Goal: Task Accomplishment & Management: Complete application form

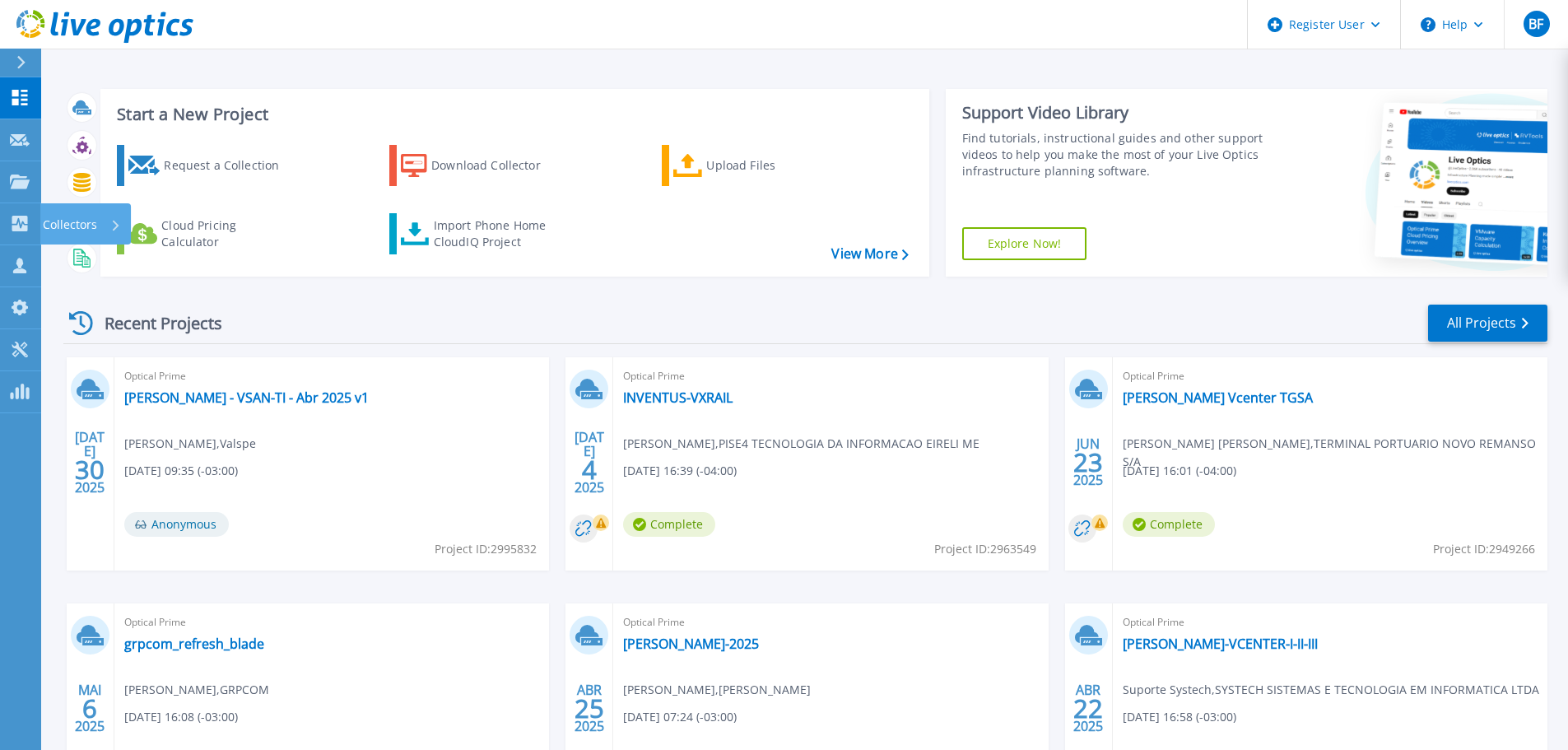
click at [21, 227] on icon at bounding box center [20, 224] width 20 height 16
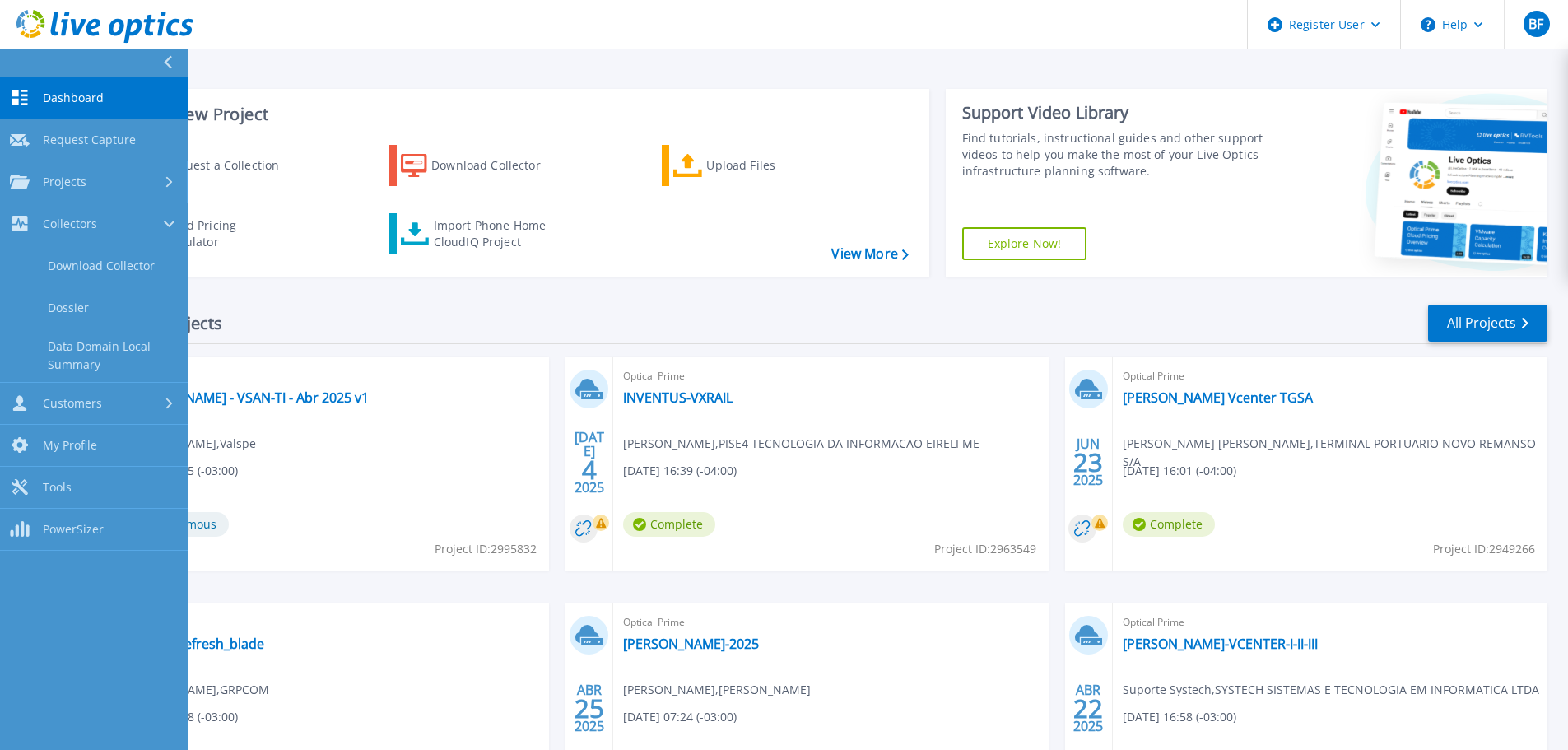
click at [115, 191] on link "Projects Projects" at bounding box center [93, 182] width 188 height 42
click at [120, 142] on span "Request Capture" at bounding box center [89, 139] width 93 height 15
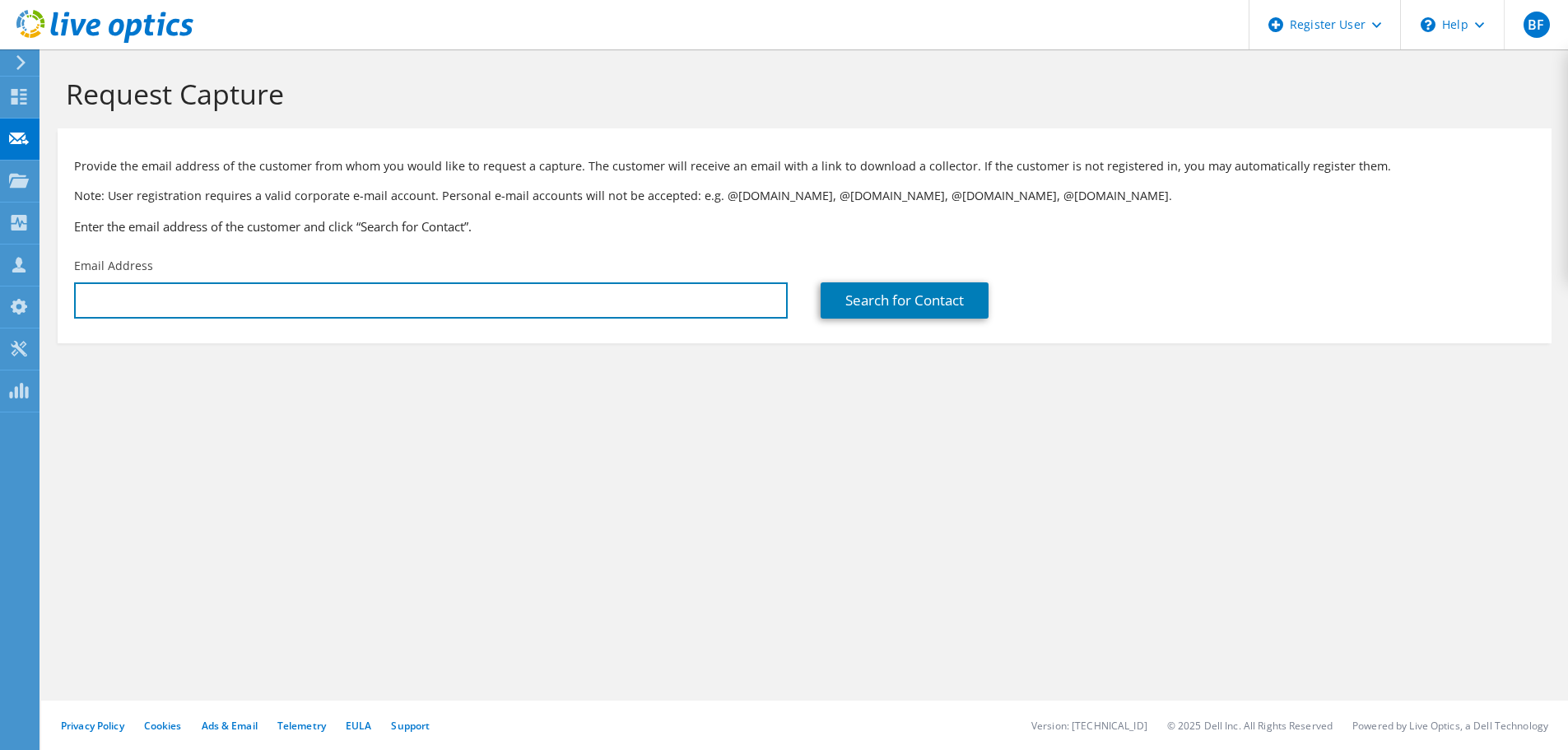
click at [695, 296] on input "text" at bounding box center [431, 300] width 714 height 36
paste input "alan.moreira@samarco.com"
type input "alan.moreira@samarco.com"
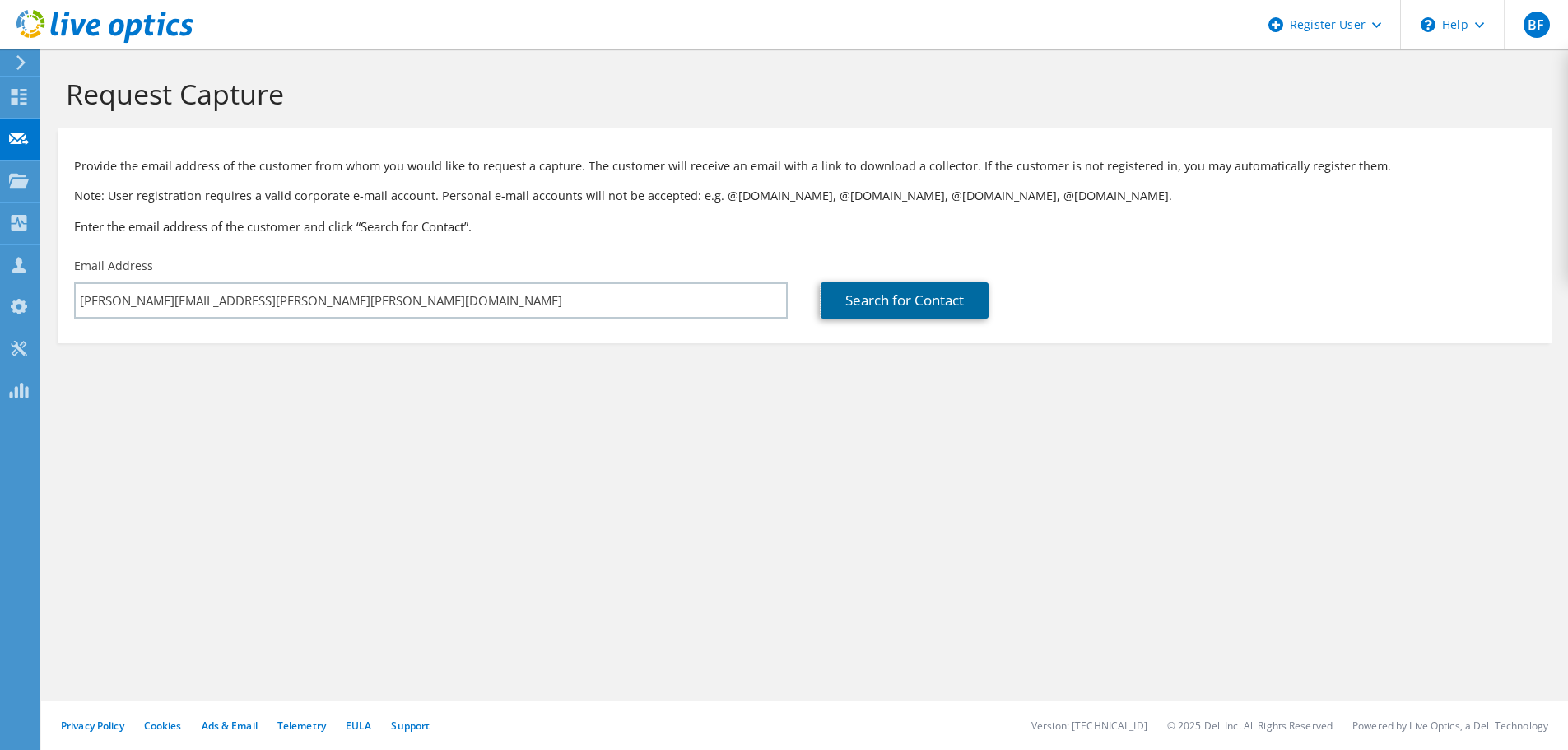
click at [913, 303] on link "Search for Contact" at bounding box center [904, 300] width 168 height 36
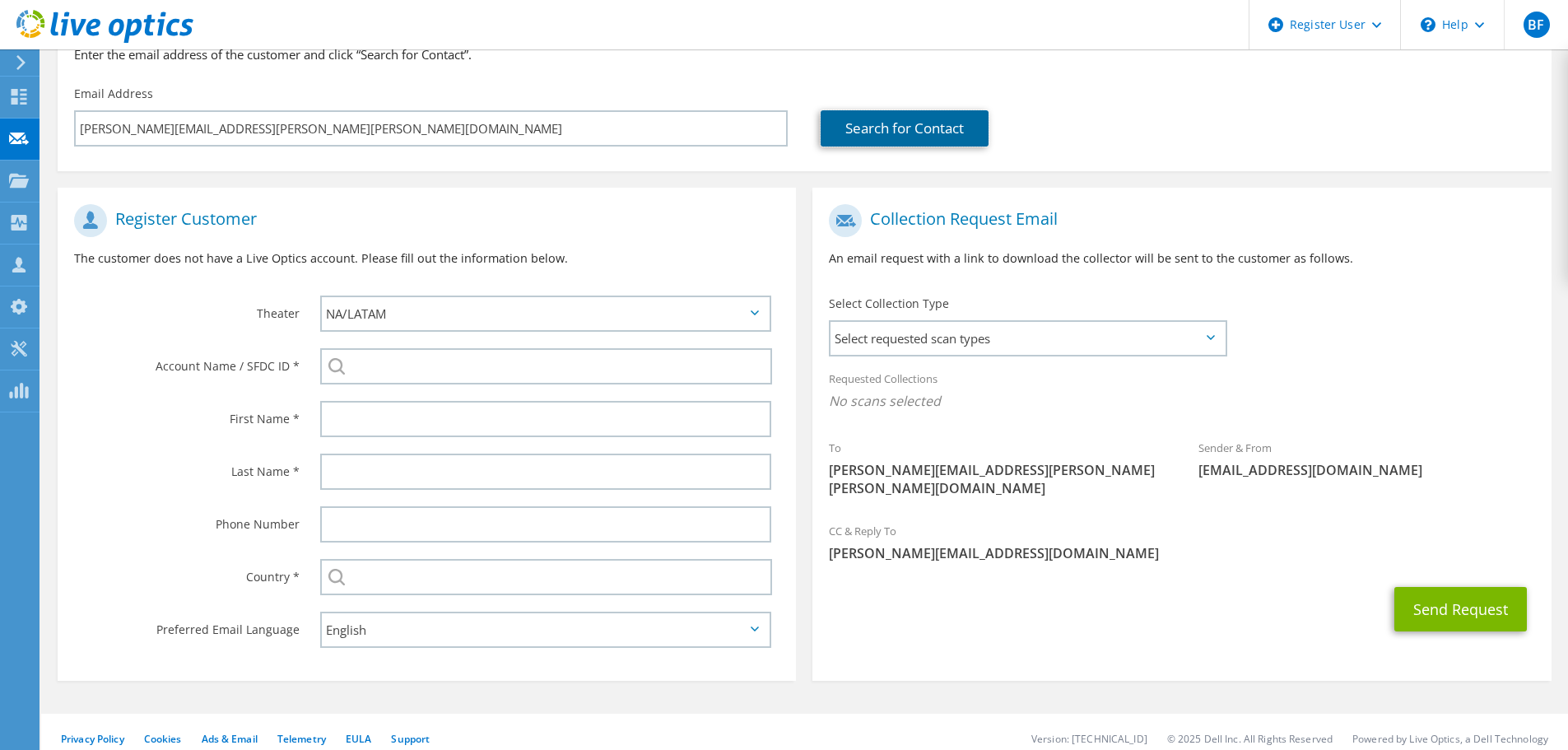
scroll to position [186, 0]
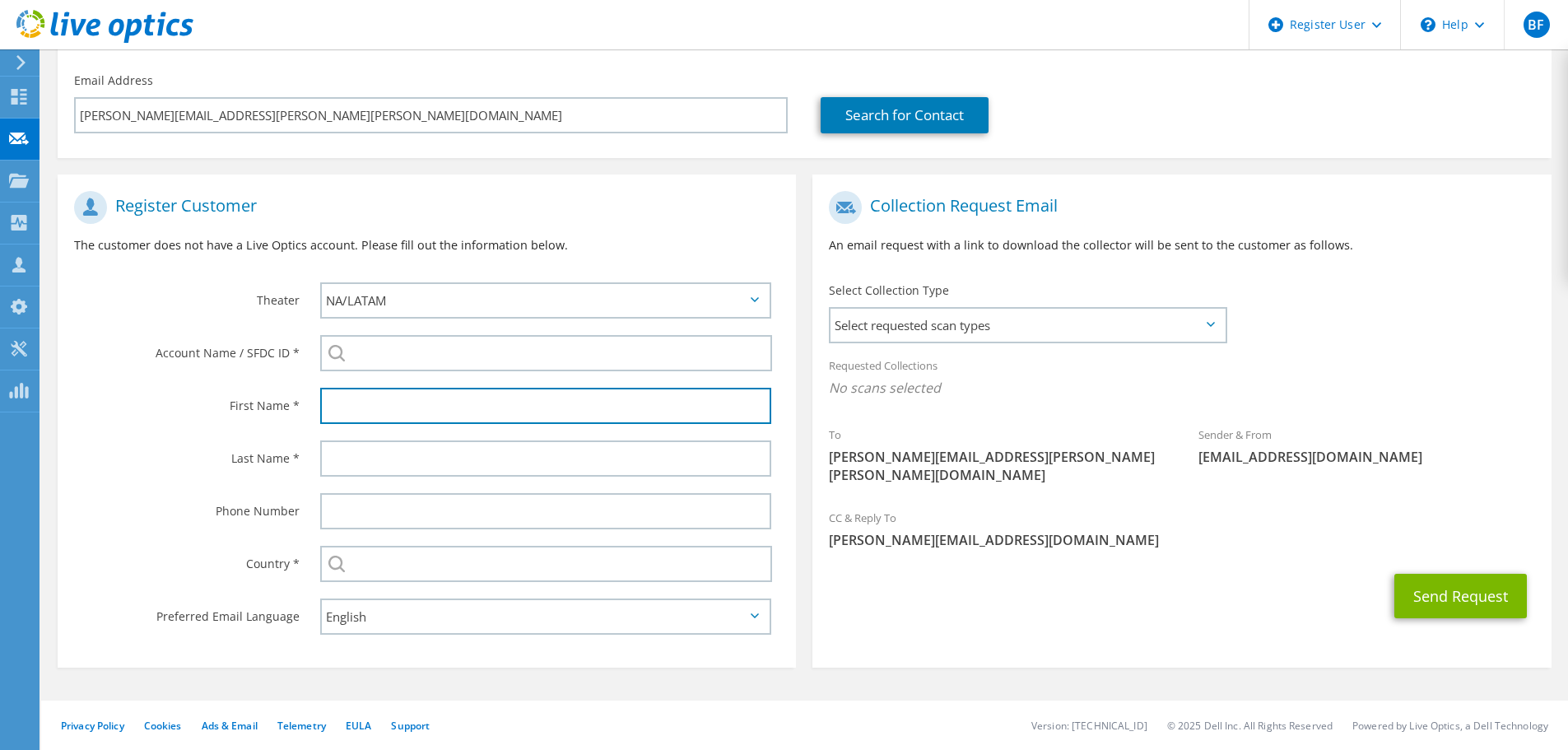
click at [450, 400] on input "text" at bounding box center [545, 405] width 451 height 36
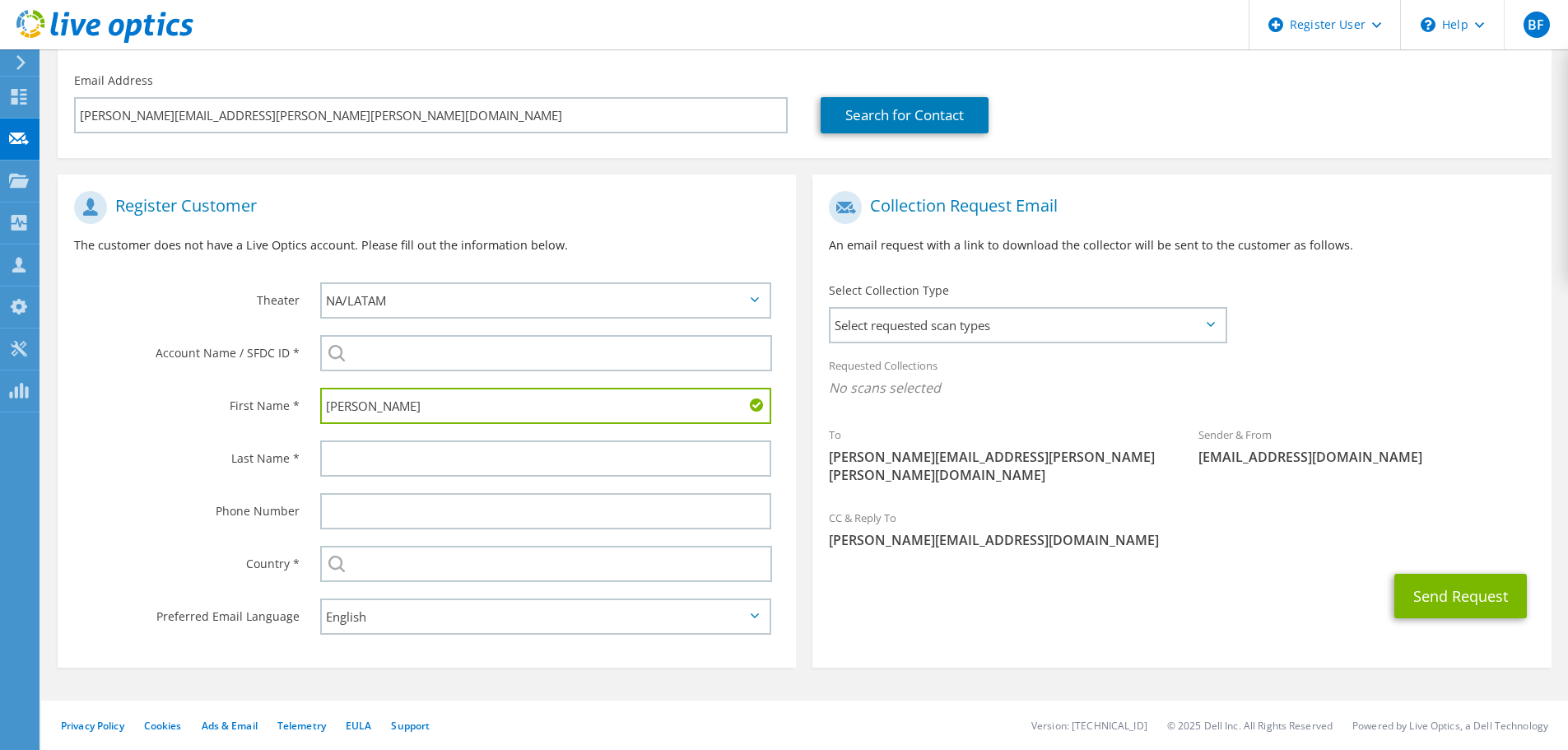
type input "Alan"
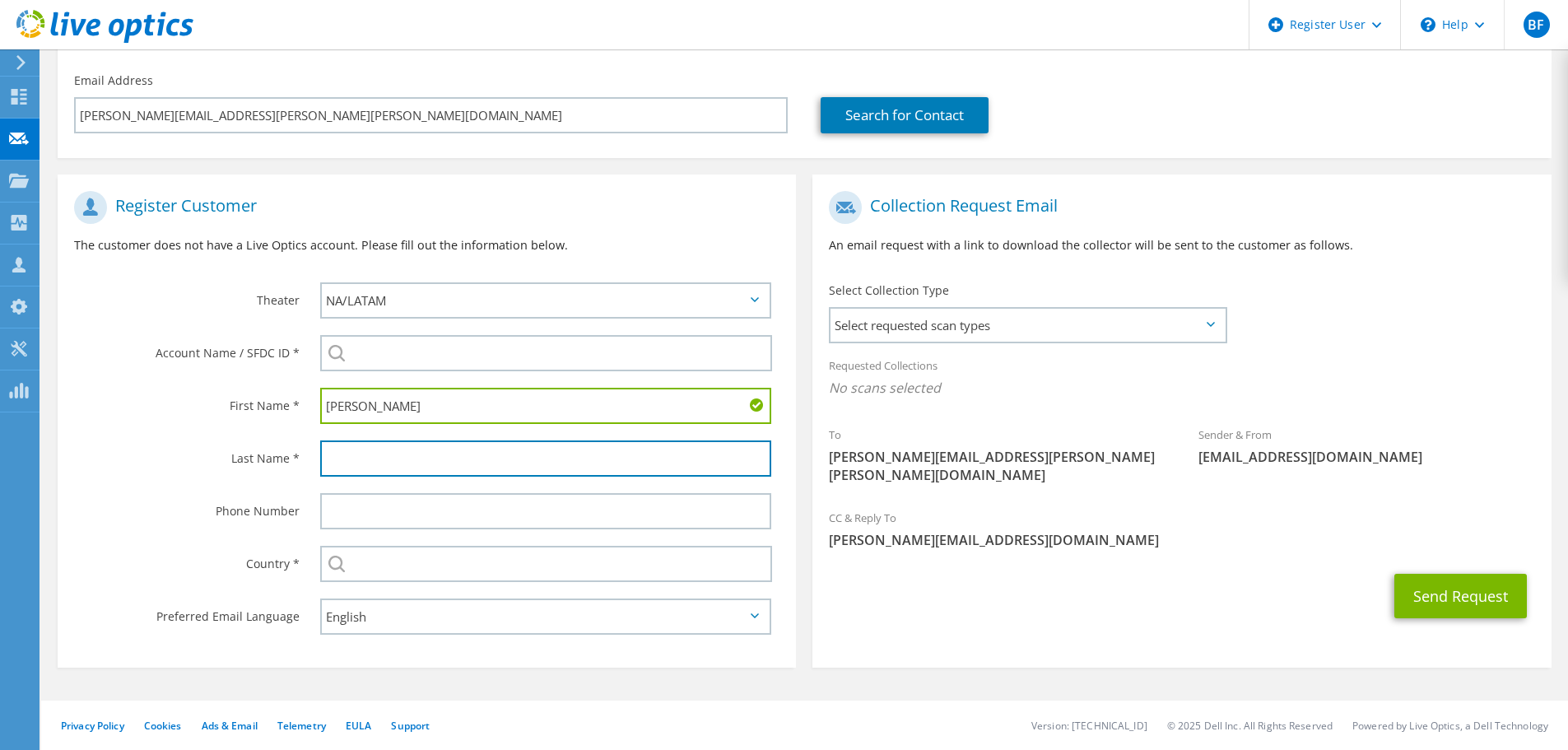
click at [451, 448] on input "text" at bounding box center [545, 459] width 451 height 36
click at [429, 459] on input "text" at bounding box center [545, 459] width 451 height 36
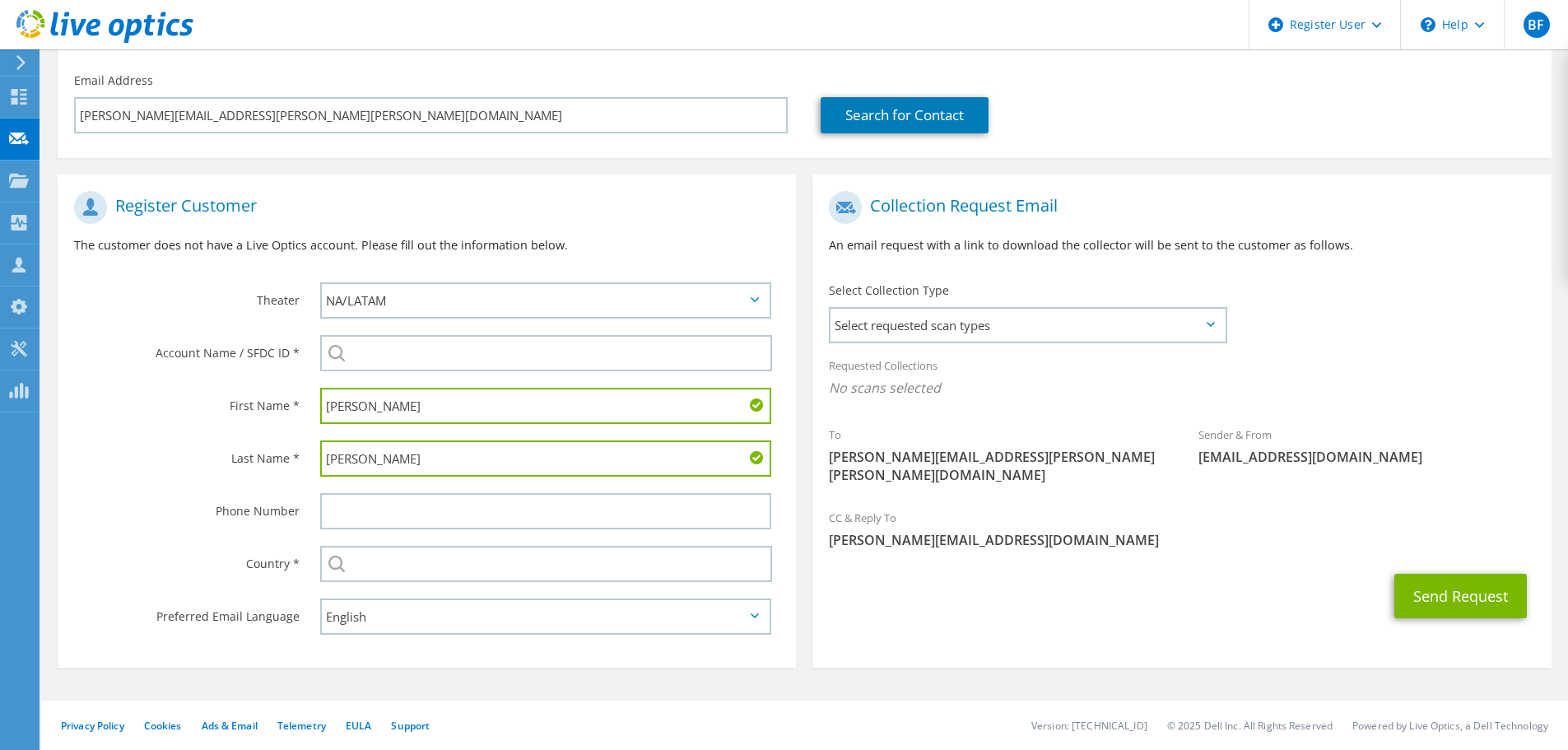
type input "Moreira"
click at [421, 570] on input "text" at bounding box center [545, 564] width 452 height 36
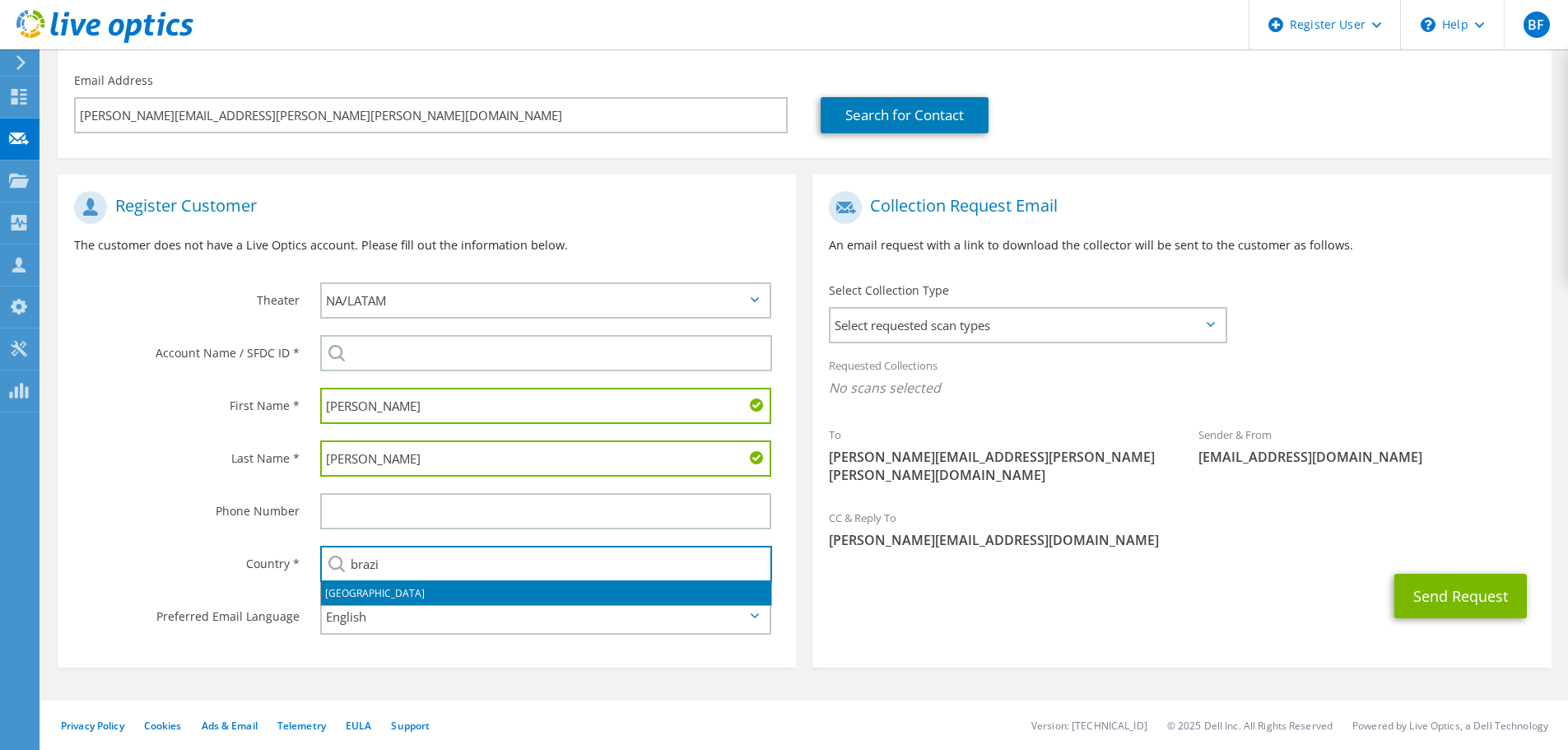
click at [416, 595] on li "[GEOGRAPHIC_DATA]" at bounding box center [545, 593] width 450 height 23
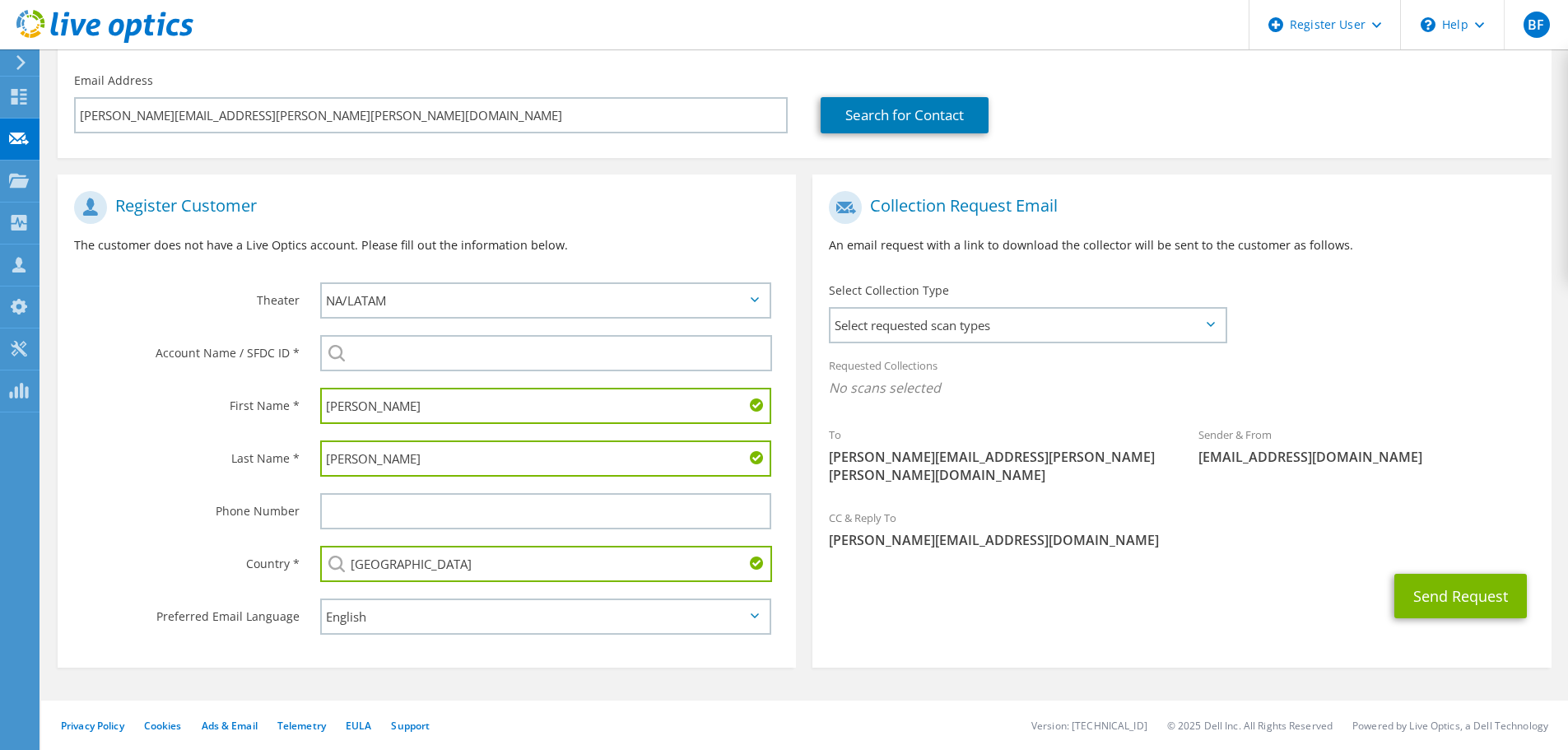
type input "[GEOGRAPHIC_DATA]"
click at [418, 617] on select "English Deutsch Español Français Italiano Polski Português Русский 한국어 中文 日本語" at bounding box center [545, 617] width 451 height 36
select select "pt-BR"
click at [320, 599] on select "English Deutsch Español Français Italiano Polski Português Русский 한국어 中文 日本語" at bounding box center [545, 617] width 451 height 36
click at [528, 220] on h1 "Register Customer" at bounding box center [423, 207] width 697 height 33
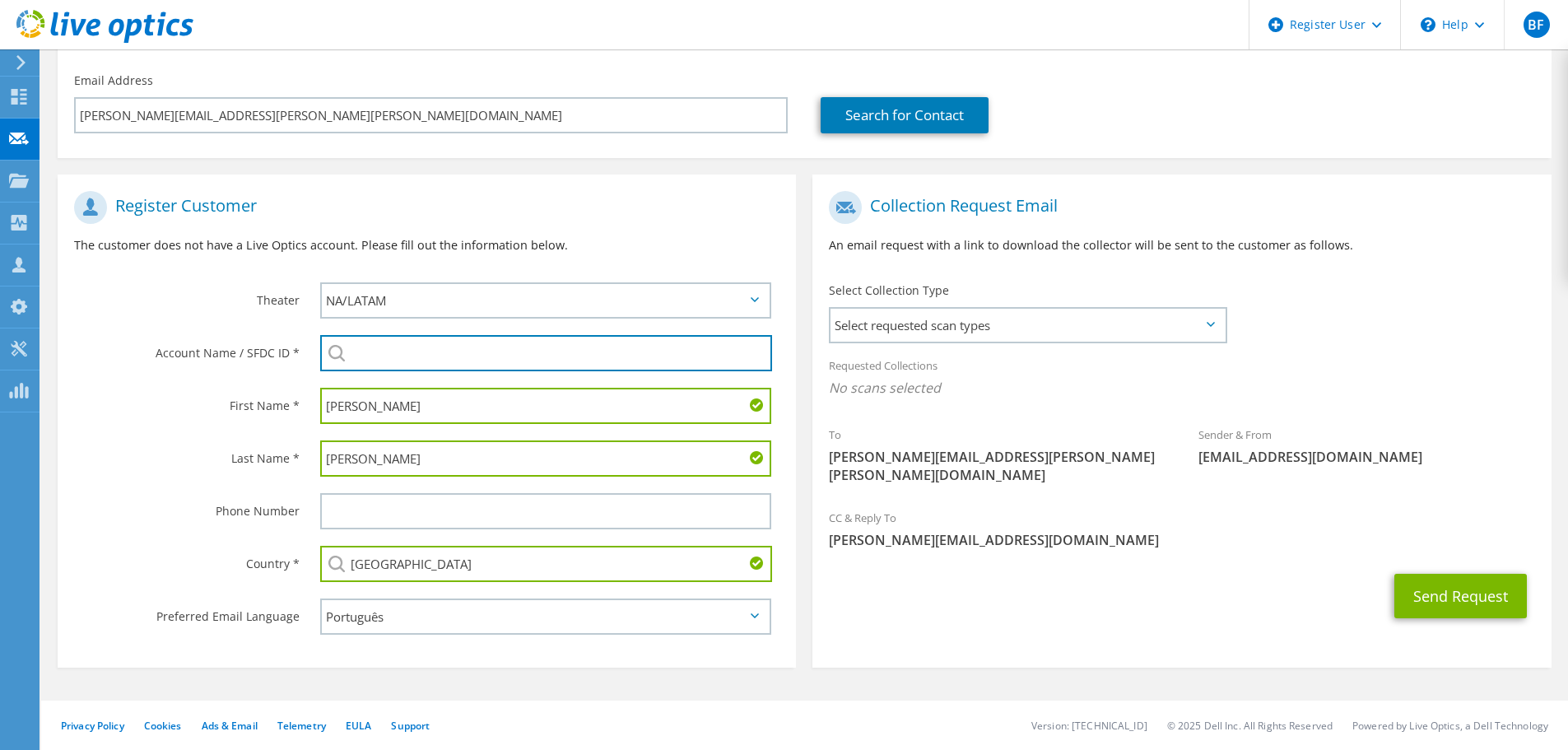
click at [431, 338] on input "search" at bounding box center [545, 353] width 452 height 36
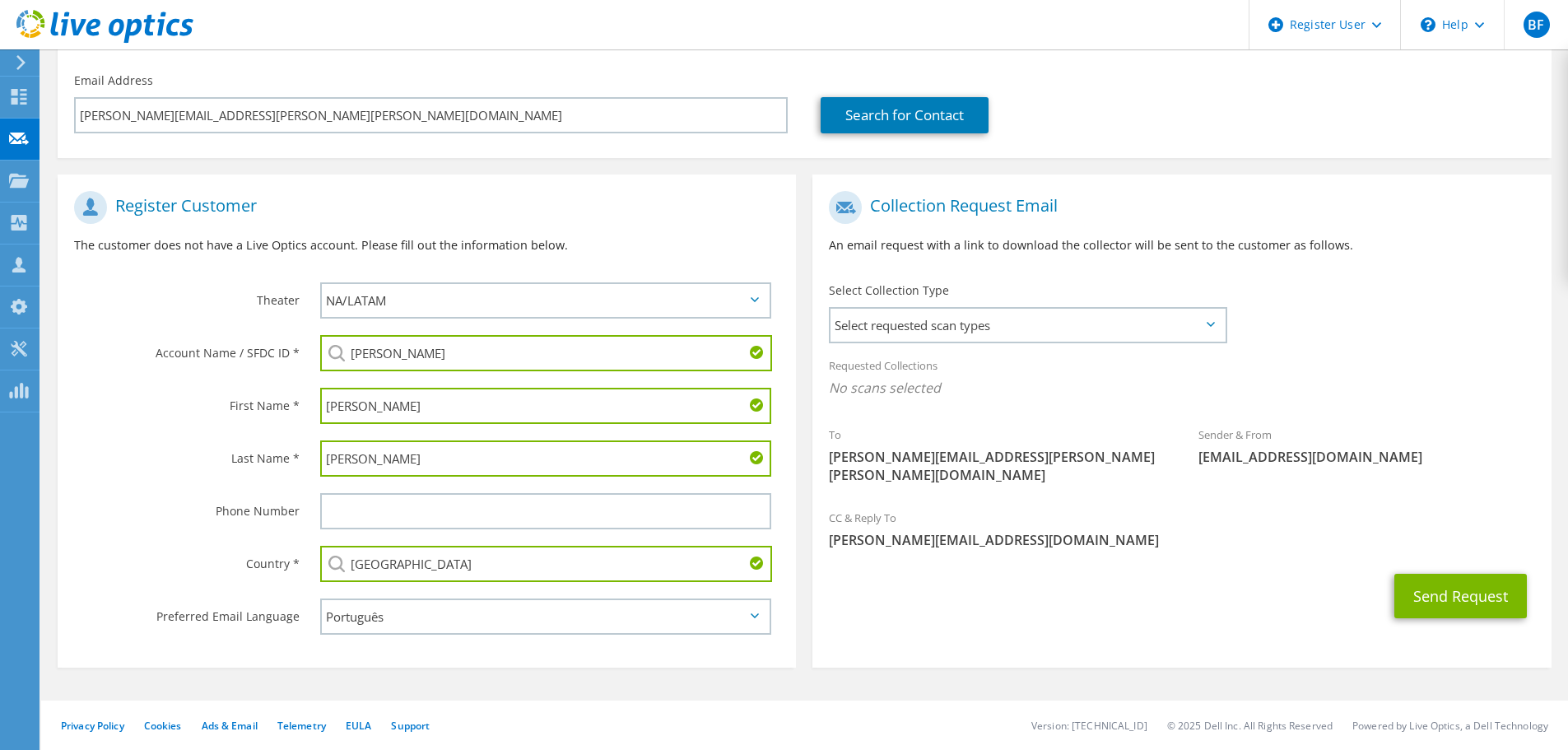
click at [670, 345] on input "samarco" at bounding box center [545, 353] width 452 height 36
drag, startPoint x: 446, startPoint y: 358, endPoint x: 302, endPoint y: 358, distance: 144.0
click at [302, 358] on div "Account Name / SFDC ID * samarco SAMARCO MINERACAO : 1724062747 SAMARCO MINERAC…" at bounding box center [427, 353] width 739 height 53
paste input "2334135751"
click at [440, 380] on li "SAMARCO MINERACAO SA : 2334135751" at bounding box center [436, 375] width 233 height 20
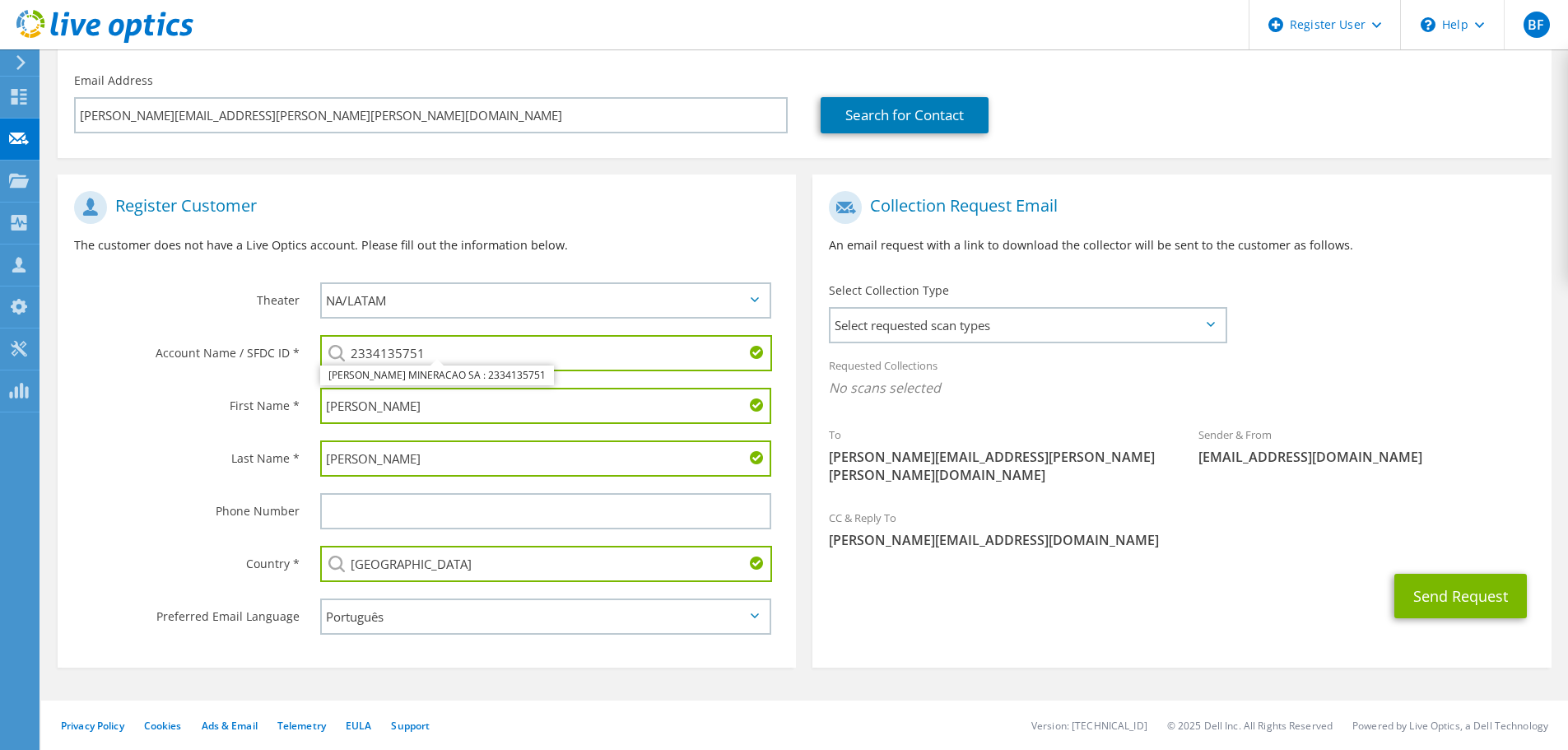
type input "SAMARCO MINERACAO SA : 2334135751"
click at [990, 327] on span "Select requested scan types" at bounding box center [1027, 325] width 394 height 33
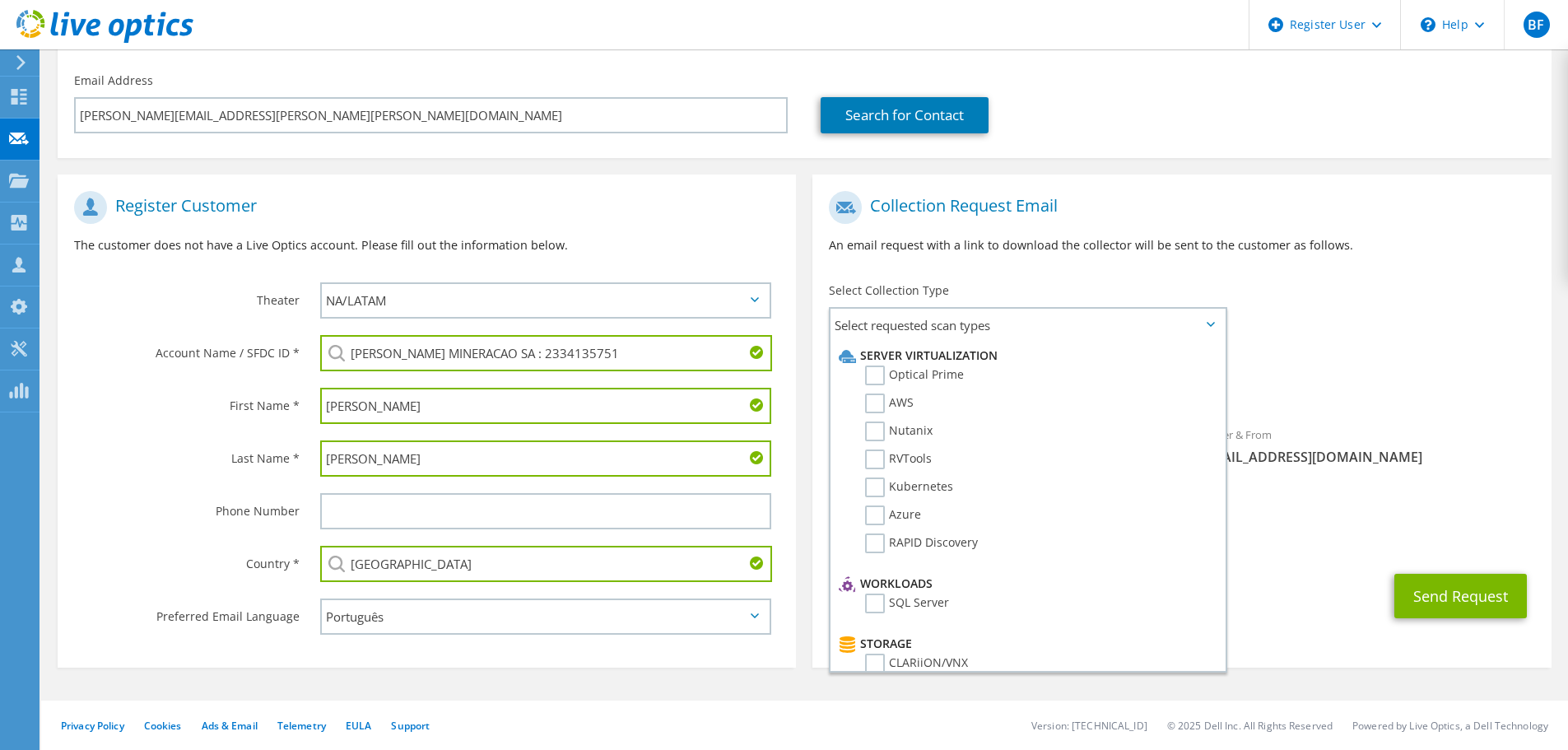
click at [908, 378] on label "Optical Prime" at bounding box center [914, 375] width 98 height 20
click at [0, 0] on input "Optical Prime" at bounding box center [0, 0] width 0 height 0
click at [1302, 340] on div "To alan.moreira@samarco.com Sender & From liveoptics@liveoptics.com" at bounding box center [1182, 344] width 739 height 323
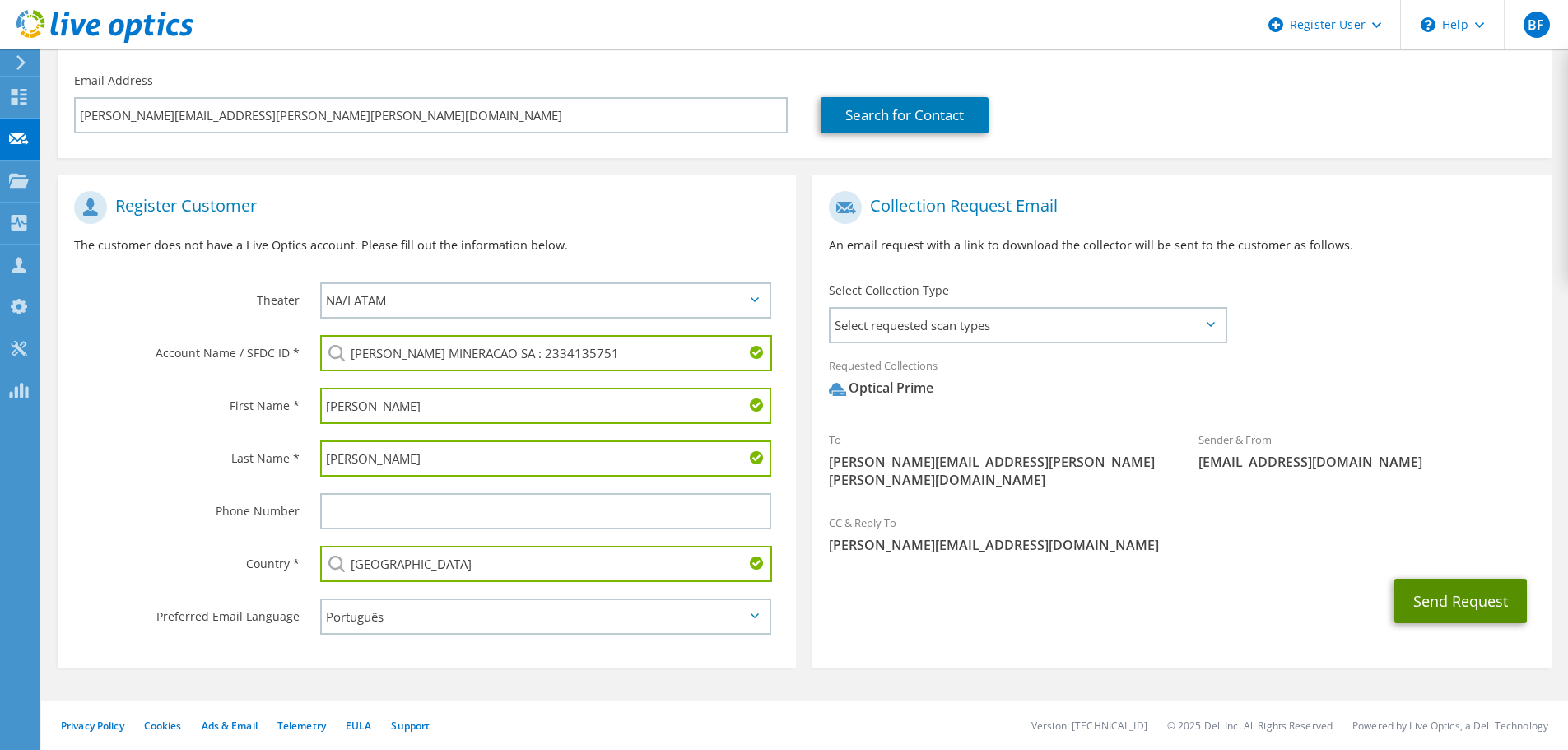
click at [1471, 587] on button "Send Request" at bounding box center [1460, 601] width 132 height 45
